Goal: Information Seeking & Learning: Learn about a topic

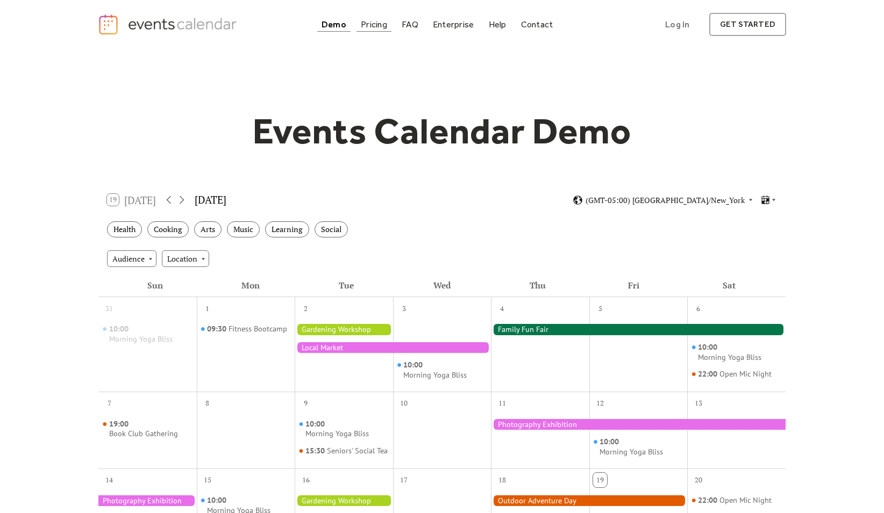
click at [384, 27] on div "Pricing" at bounding box center [374, 25] width 26 height 6
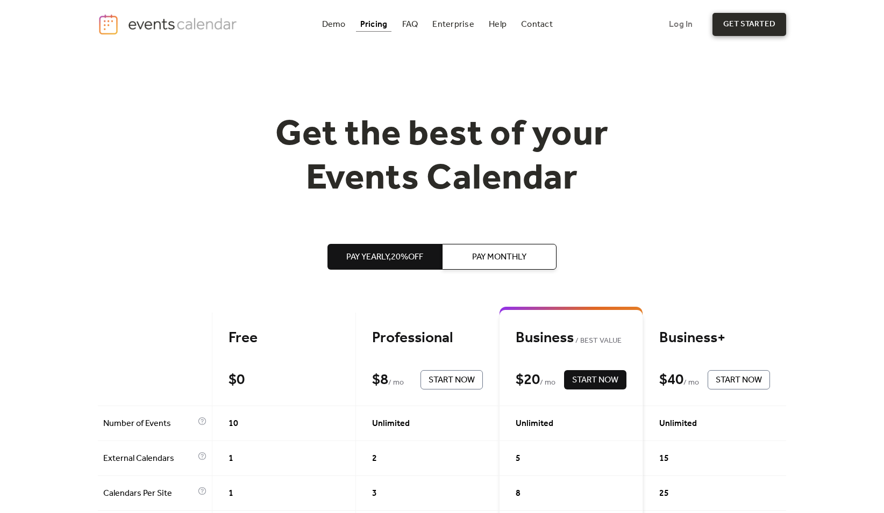
click at [741, 29] on link "get started" at bounding box center [749, 24] width 74 height 23
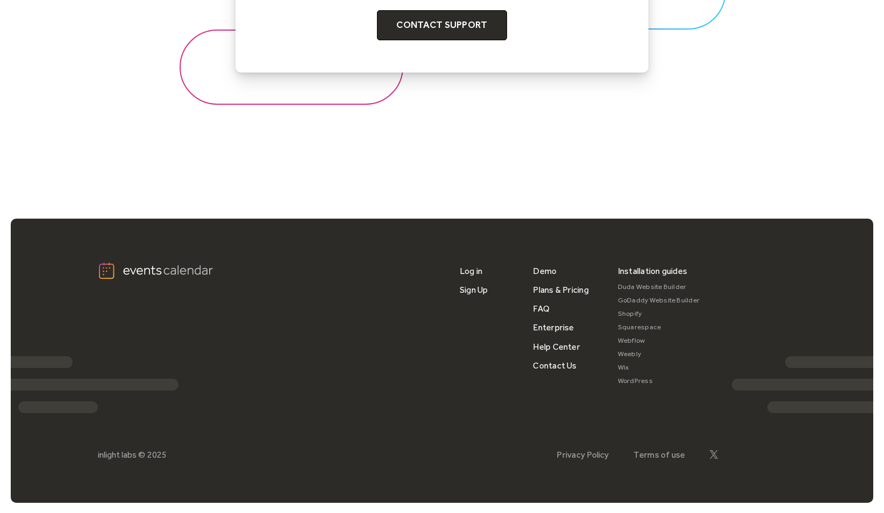
scroll to position [1338, 0]
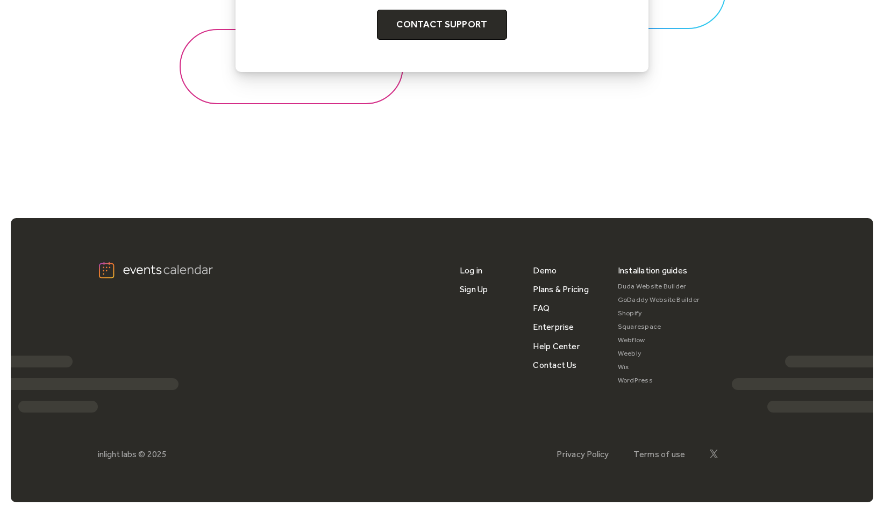
click at [634, 271] on div "Installation guides" at bounding box center [653, 270] width 70 height 19
